Goal: Task Accomplishment & Management: Manage account settings

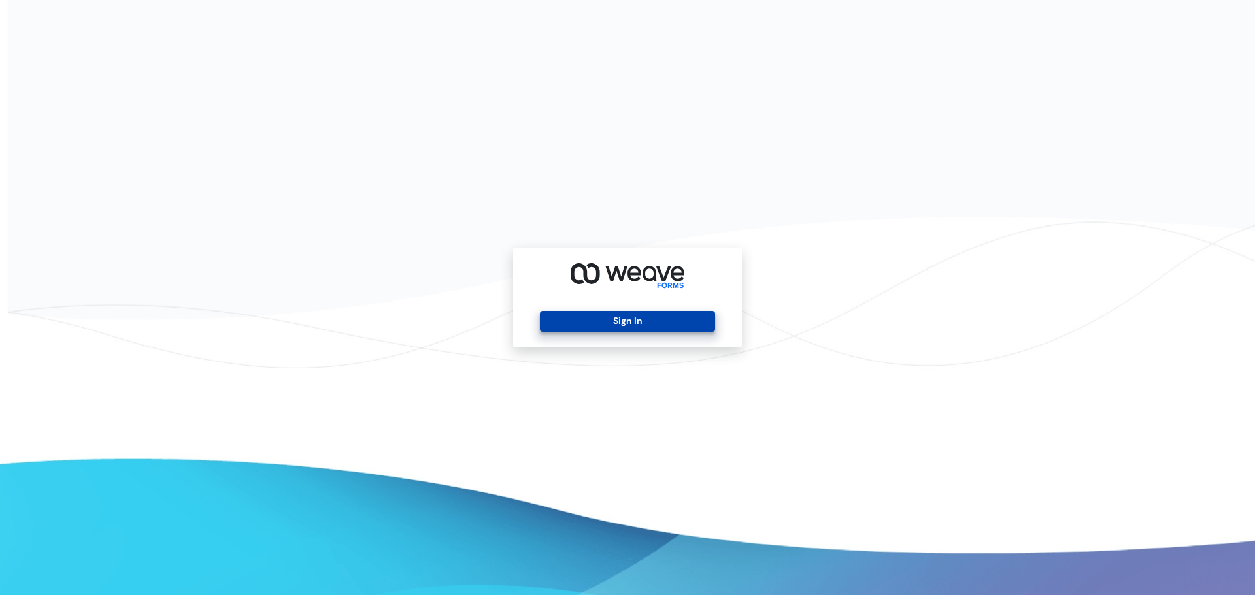
click at [581, 319] on button "Sign In" at bounding box center [627, 321] width 175 height 21
